Goal: Task Accomplishment & Management: Use online tool/utility

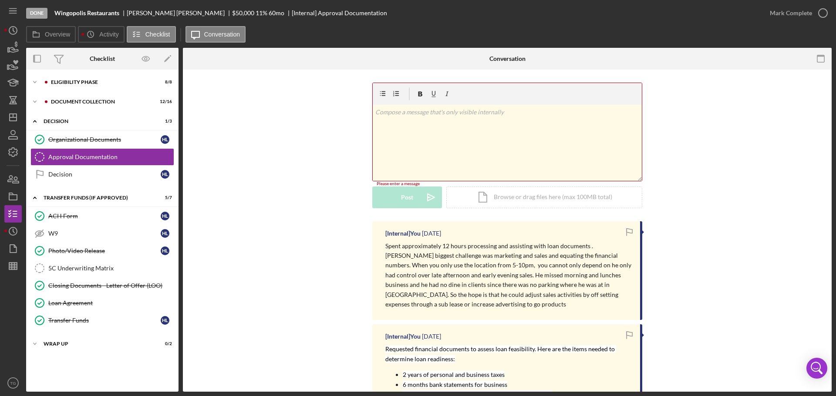
click at [436, 111] on p at bounding box center [507, 112] width 264 height 10
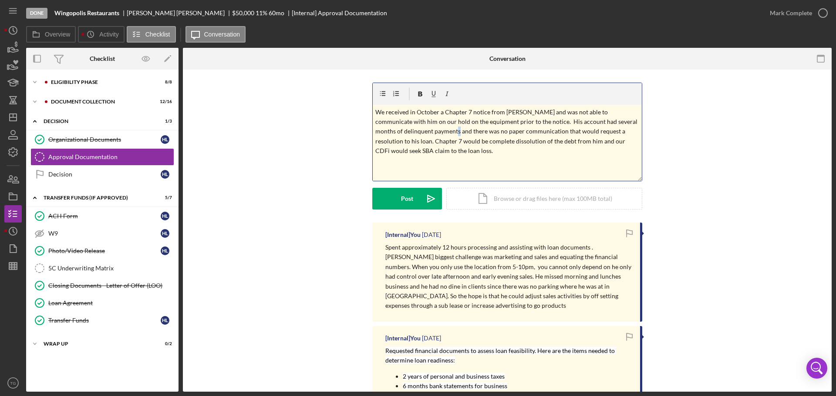
click at [443, 131] on p "We received in October a Chapter 7 notice from [PERSON_NAME] and was not able t…" at bounding box center [507, 131] width 264 height 49
click at [454, 137] on p "We received in October a Chapter 7 notice from [PERSON_NAME] and was not able t…" at bounding box center [507, 131] width 264 height 49
click at [476, 134] on p "We received in October a Chapter 7 notice from [PERSON_NAME] and was not able t…" at bounding box center [507, 131] width 264 height 49
click at [618, 132] on p "We received in October a Chapter 7 notice from [PERSON_NAME] and was not able t…" at bounding box center [507, 131] width 264 height 49
click at [626, 131] on p "We received in October a Chapter 7 notice from [PERSON_NAME] and was not able t…" at bounding box center [507, 131] width 264 height 49
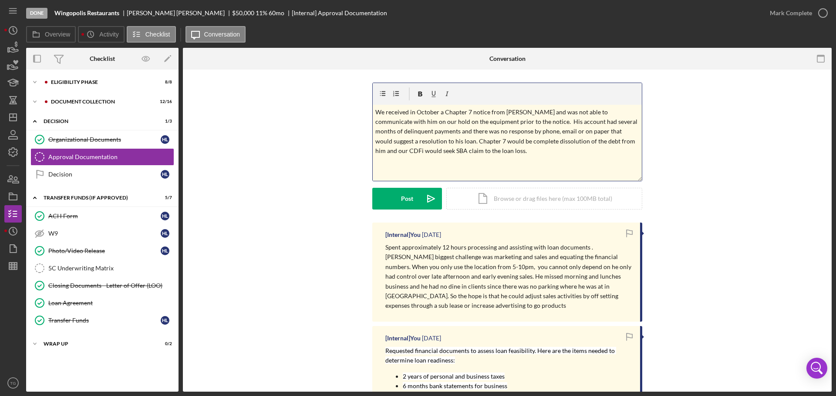
click at [432, 143] on p "We received in October a Chapter 7 notice from [PERSON_NAME] and was not able t…" at bounding box center [507, 131] width 264 height 49
click at [502, 139] on p "We received in October a Chapter 7 notice from [PERSON_NAME] and was not able t…" at bounding box center [507, 131] width 264 height 49
click at [542, 146] on p "We received in October a Chapter 7 notice from [PERSON_NAME] and was not able t…" at bounding box center [507, 131] width 264 height 49
click at [618, 139] on p "We received in October a Chapter 7 notice from [PERSON_NAME] and was not able t…" at bounding box center [507, 131] width 264 height 49
click at [396, 150] on p "We received in October a Chapter 7 notice from [PERSON_NAME] and was not able t…" at bounding box center [507, 131] width 264 height 49
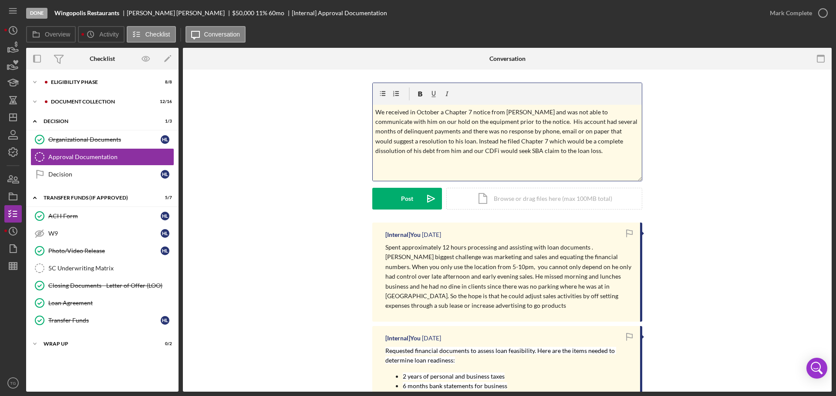
click at [409, 150] on p "We received in October a Chapter 7 notice from [PERSON_NAME] and was not able t…" at bounding box center [507, 131] width 264 height 49
drag, startPoint x: 413, startPoint y: 152, endPoint x: 396, endPoint y: 143, distance: 19.3
click at [413, 151] on p "We received in October a Chapter 7 notice from [PERSON_NAME] and was not able t…" at bounding box center [507, 131] width 264 height 49
click at [499, 150] on p "We received in October a Chapter 7 notice from [PERSON_NAME] and was not able t…" at bounding box center [507, 131] width 264 height 49
